Goal: Information Seeking & Learning: Learn about a topic

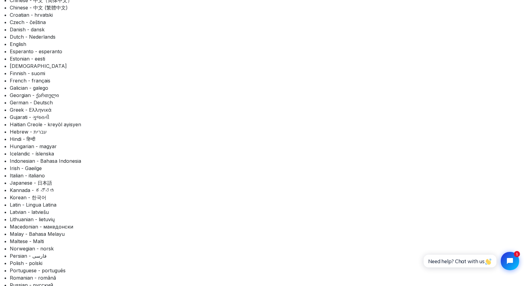
scroll to position [122, 0]
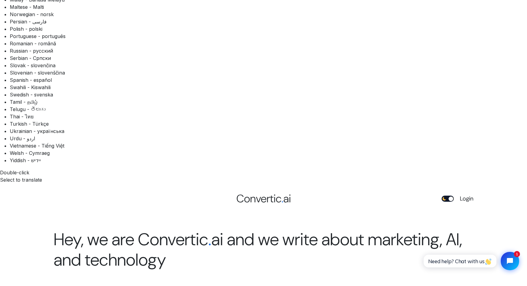
scroll to position [340, 0]
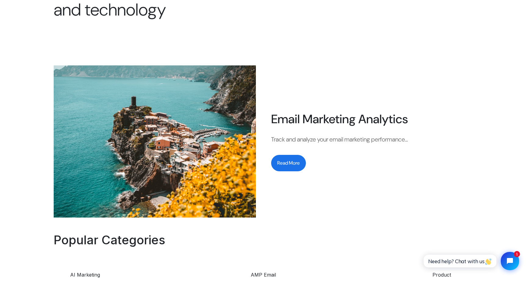
scroll to position [590, 0]
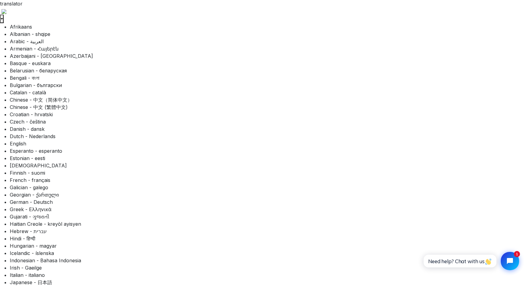
drag, startPoint x: 166, startPoint y: 78, endPoint x: 41, endPoint y: 59, distance: 126.7
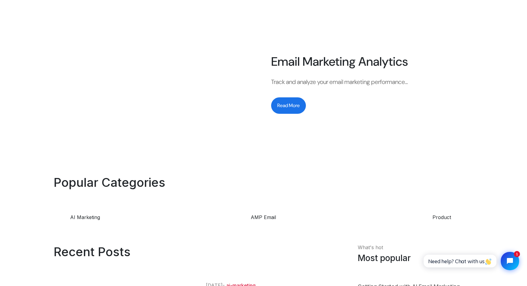
scroll to position [648, 0]
